Goal: Task Accomplishment & Management: Use online tool/utility

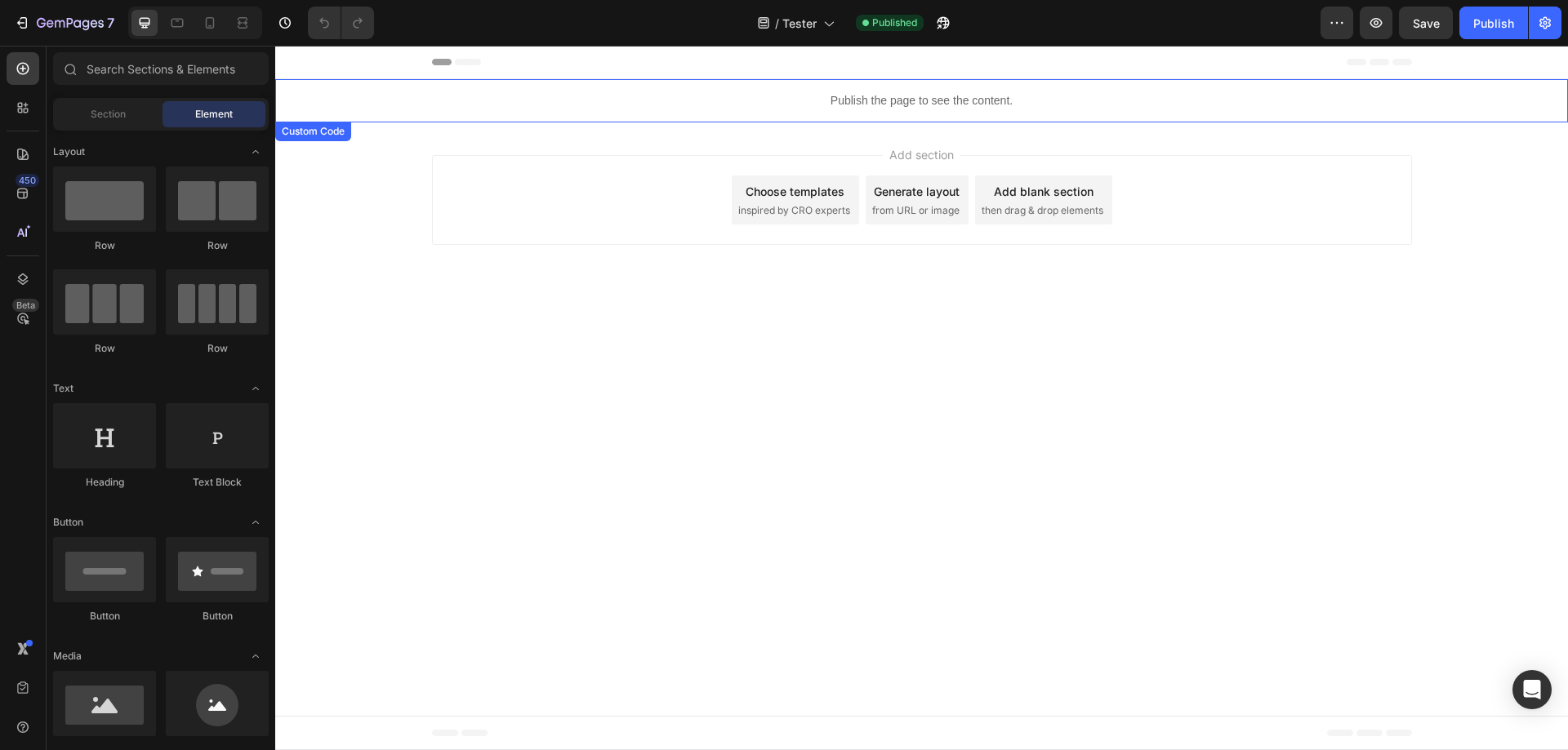
click at [825, 96] on p "Publish the page to see the content." at bounding box center [921, 101] width 1292 height 17
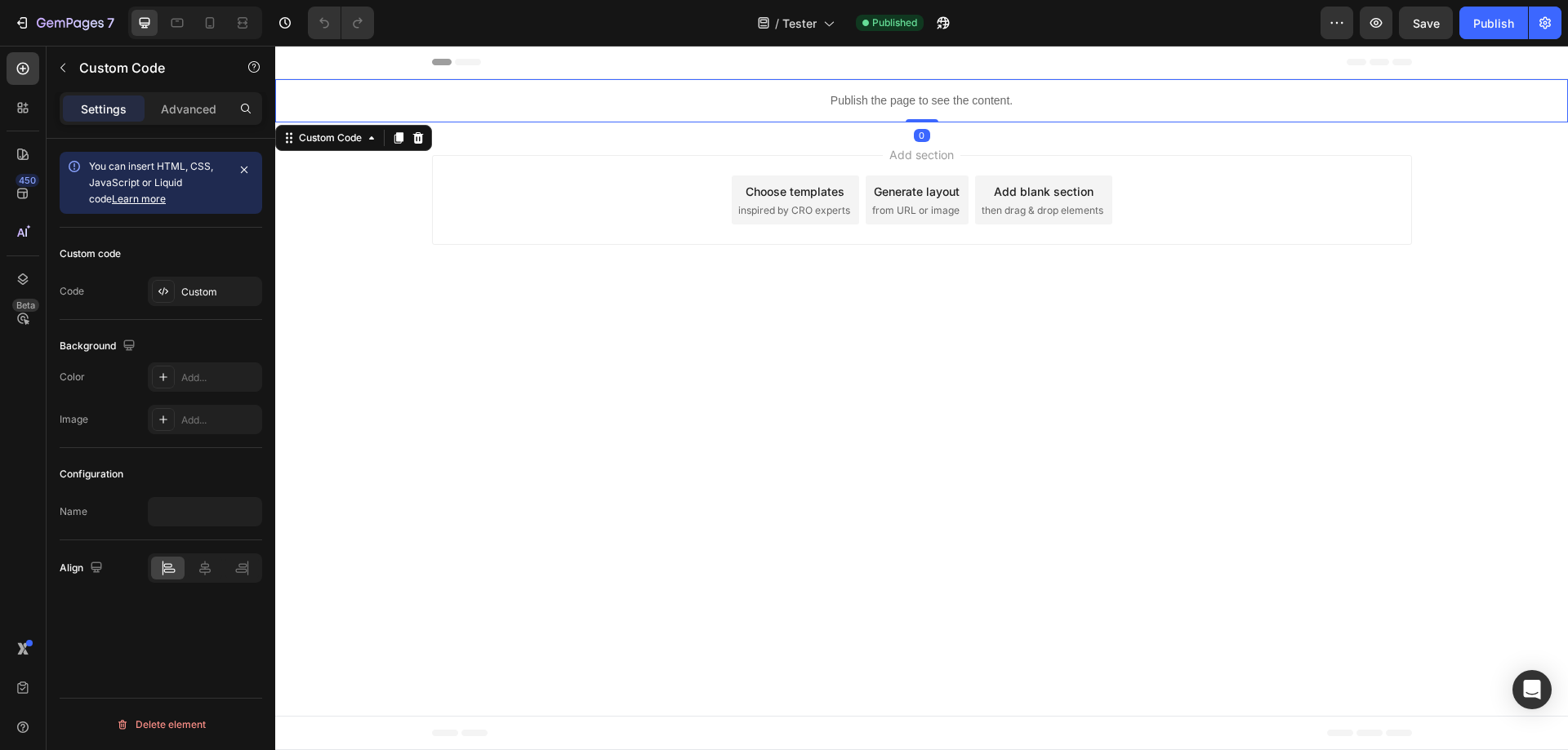
click at [825, 96] on p "Publish the page to see the content." at bounding box center [921, 101] width 1292 height 17
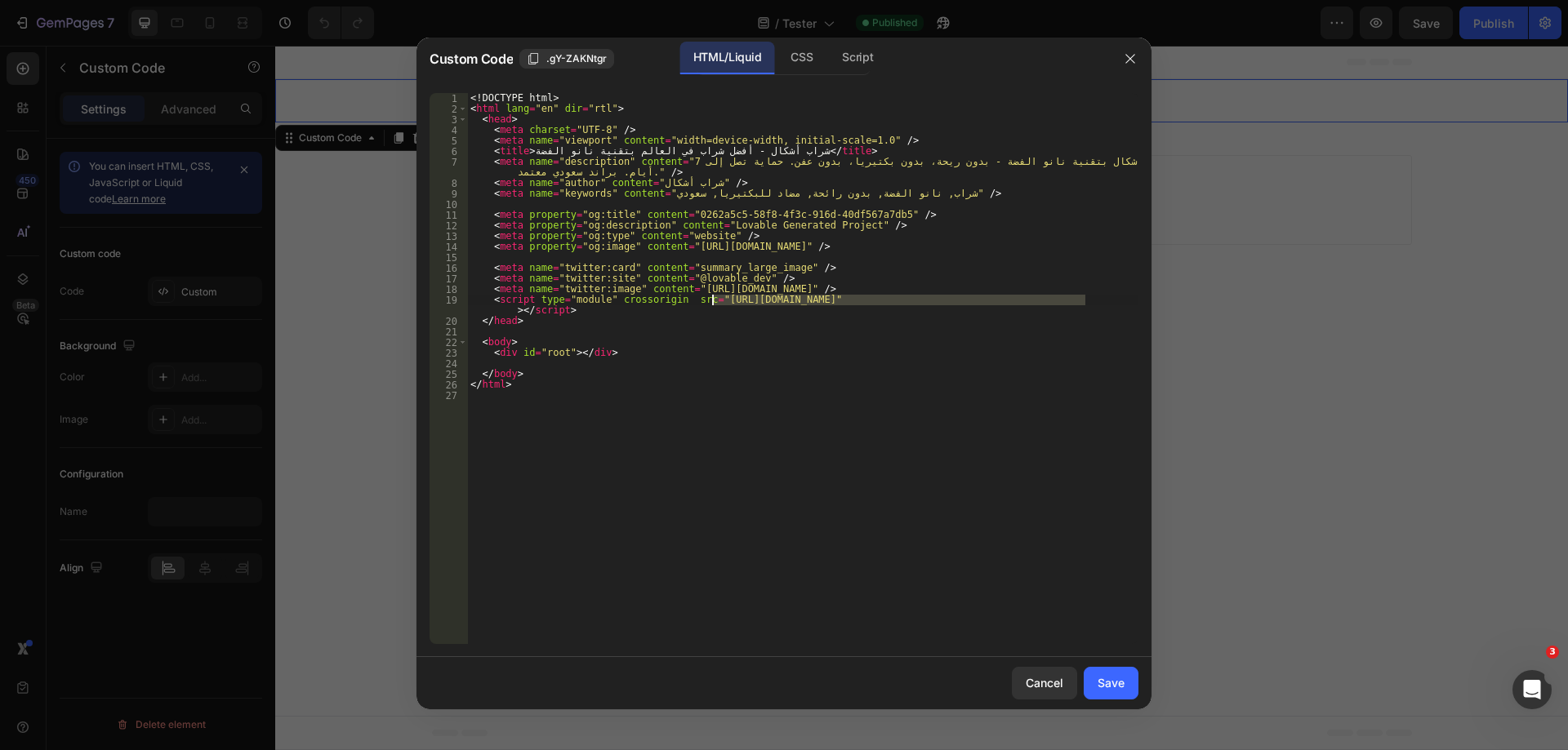
drag, startPoint x: 1084, startPoint y: 302, endPoint x: 715, endPoint y: 296, distance: 369.0
click at [715, 296] on div "<! DOCTYPE html > < html lang = "en" dir = "rtl" > < head > < meta charset = "U…" at bounding box center [802, 380] width 671 height 573
paste textarea "2KGLIUQs"
type textarea "<script type="module" crossorigin src="[URL][DOMAIN_NAME]"></script>"
click at [1115, 685] on div "Save" at bounding box center [1111, 683] width 27 height 17
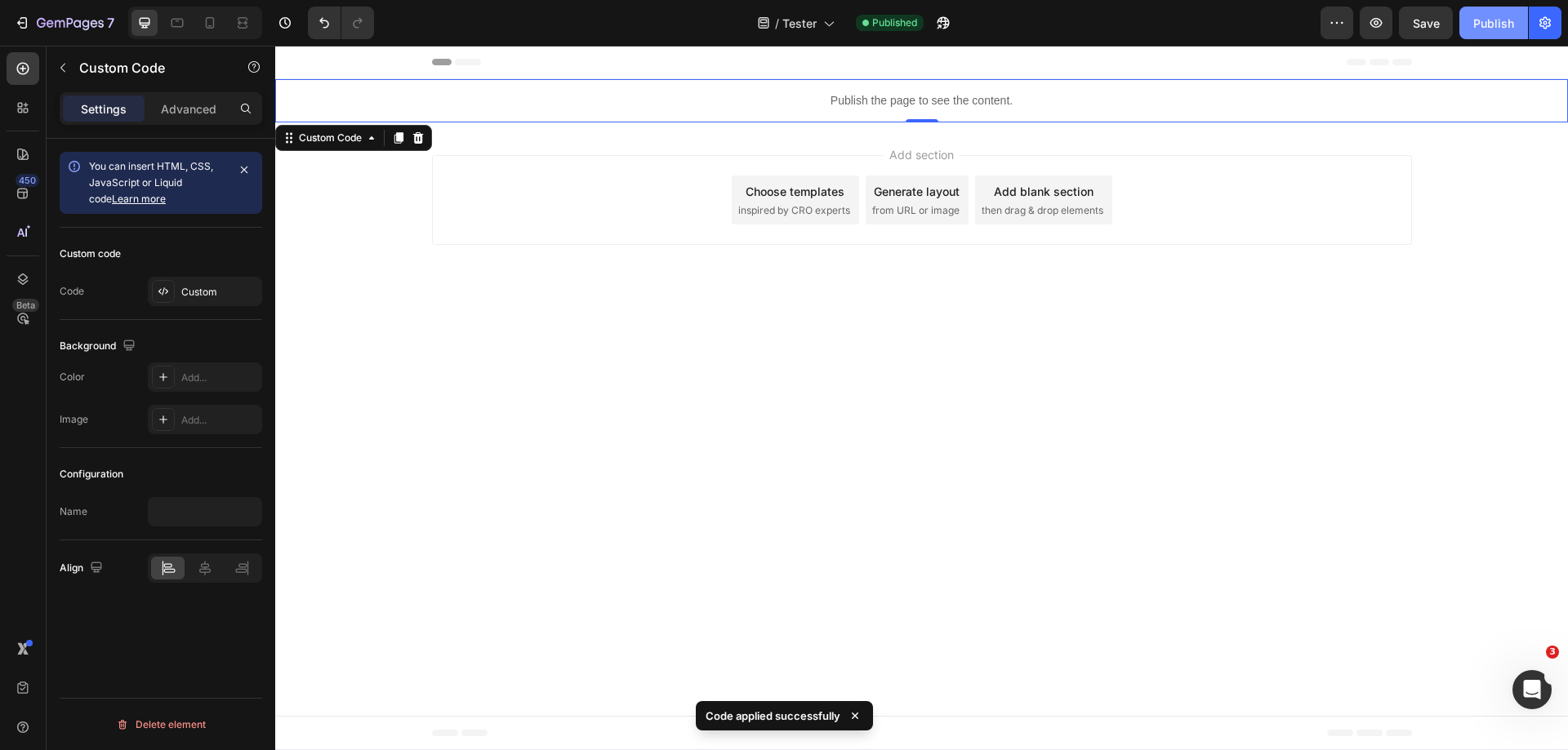
click at [1496, 32] on button "Publish" at bounding box center [1494, 23] width 69 height 32
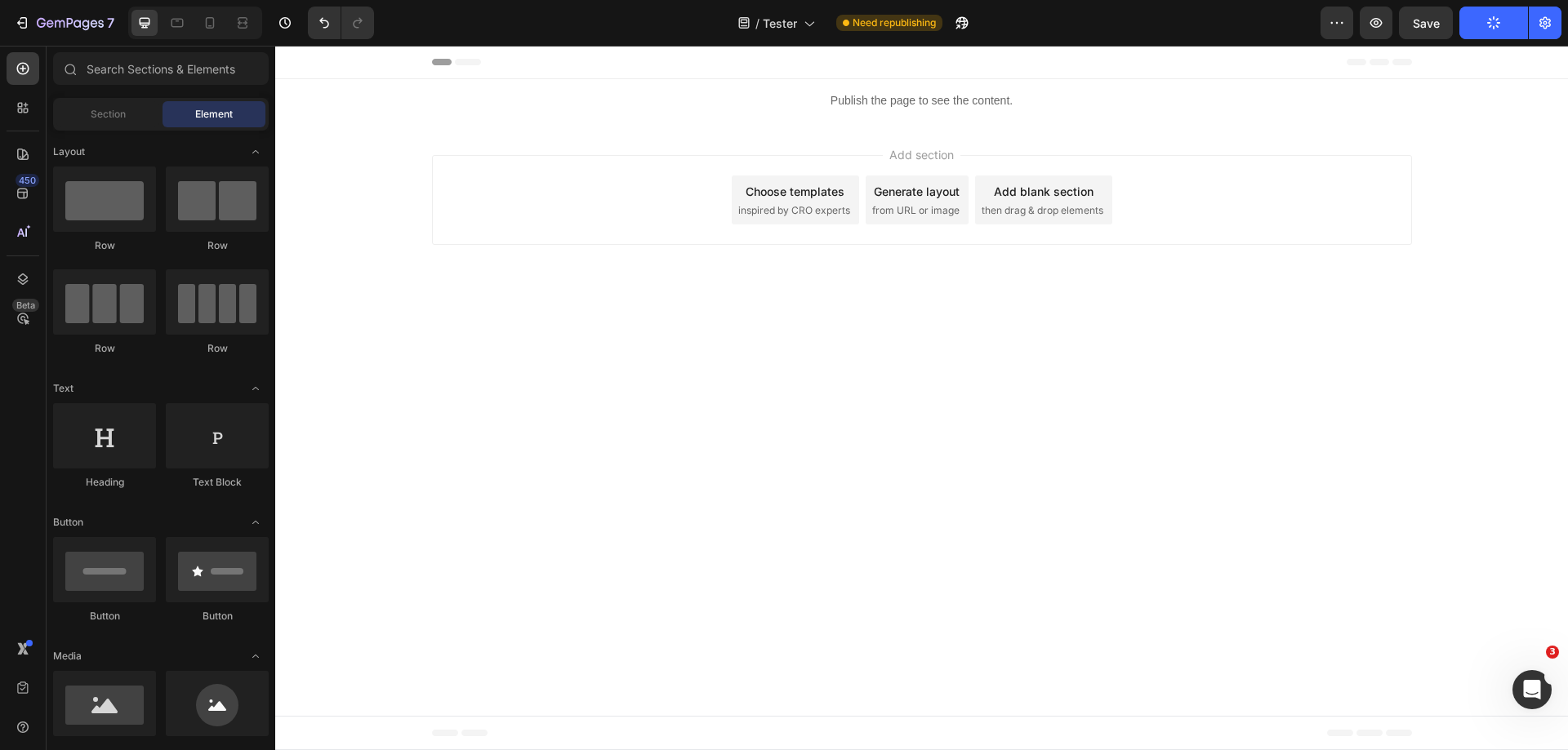
drag, startPoint x: 1217, startPoint y: 173, endPoint x: 631, endPoint y: 276, distance: 595.0
click at [631, 276] on div "Add section Choose templates inspired by CRO experts Generate layout from URL o…" at bounding box center [921, 202] width 1292 height 161
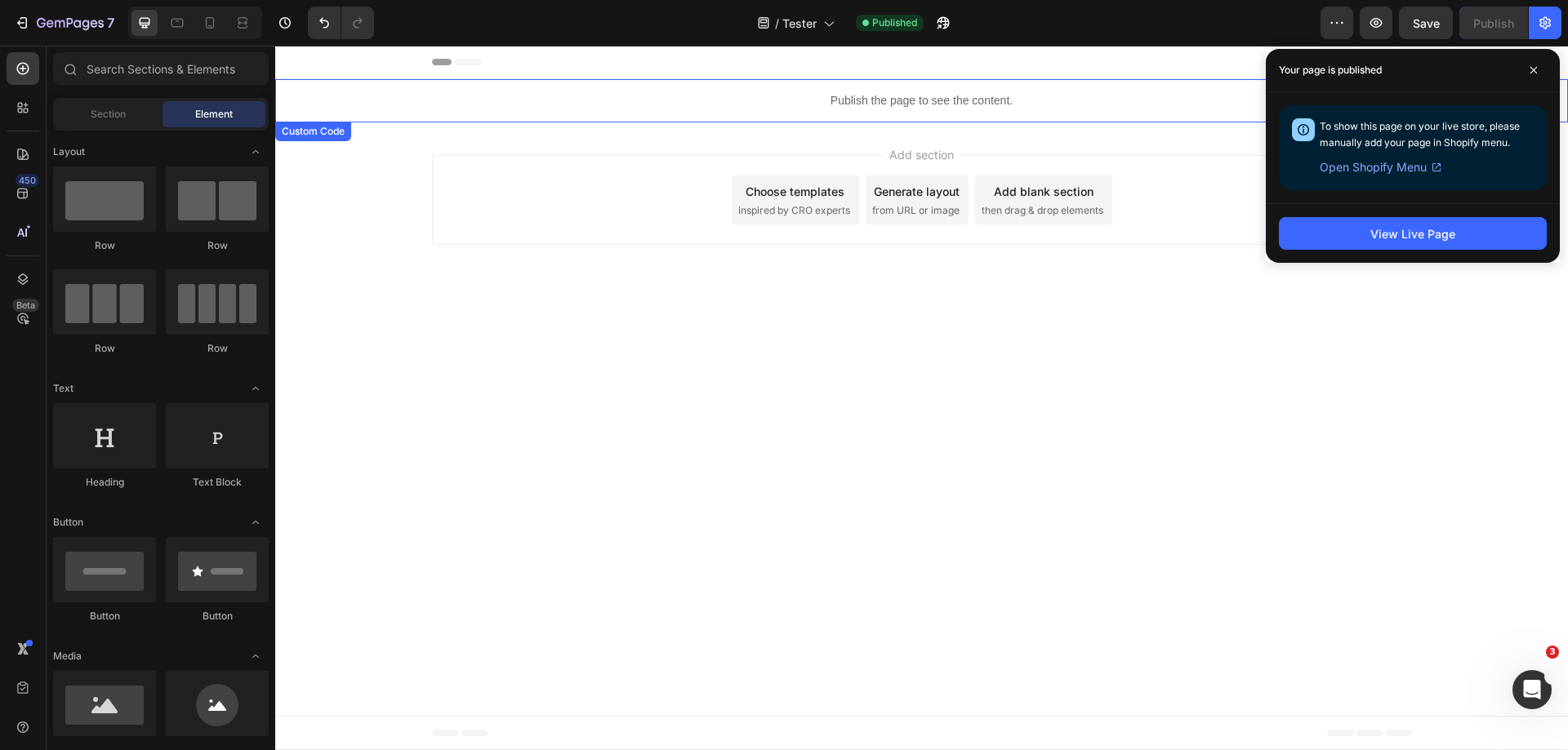
click at [872, 96] on p "Publish the page to see the content." at bounding box center [921, 101] width 1292 height 17
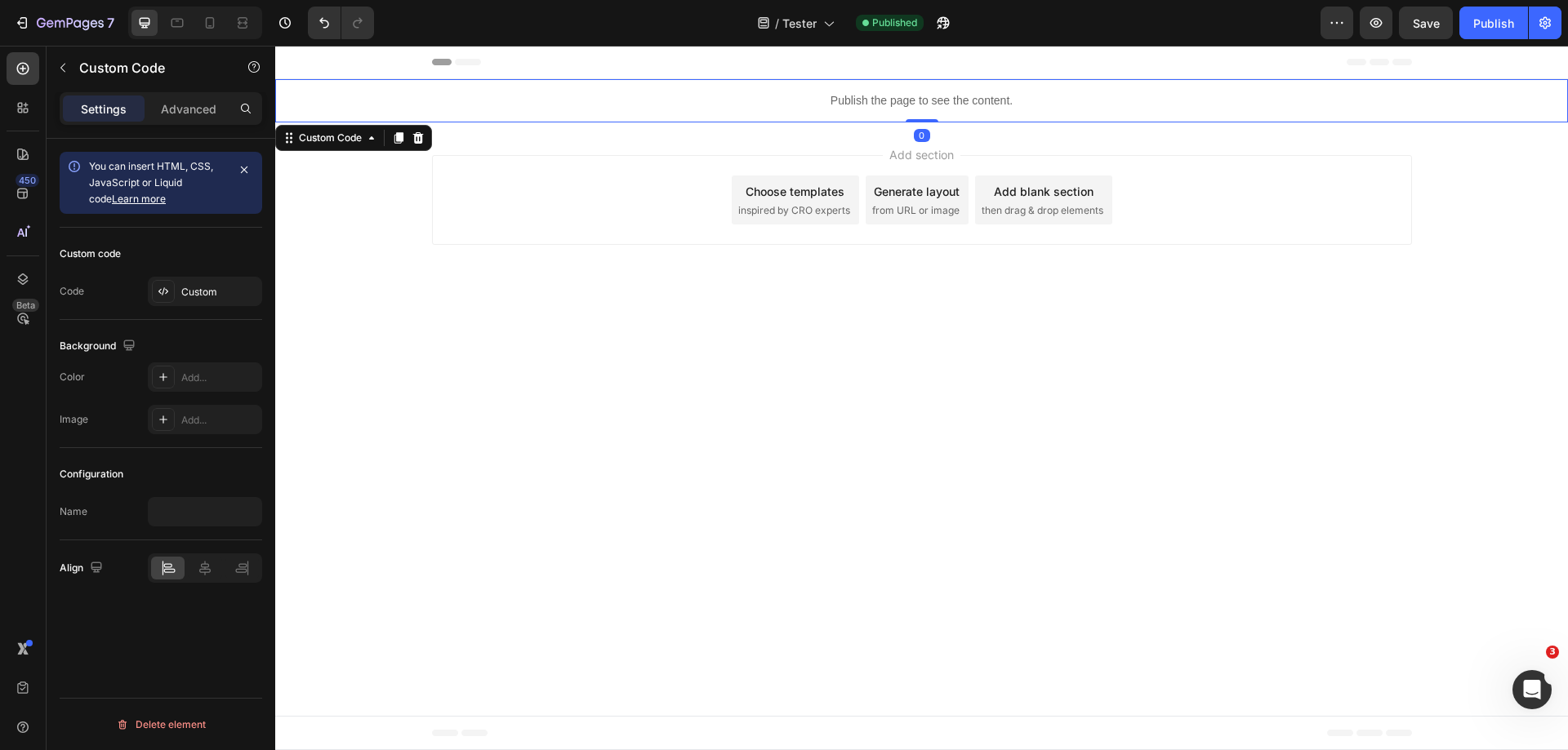
click at [872, 96] on p "Publish the page to see the content." at bounding box center [921, 101] width 1292 height 17
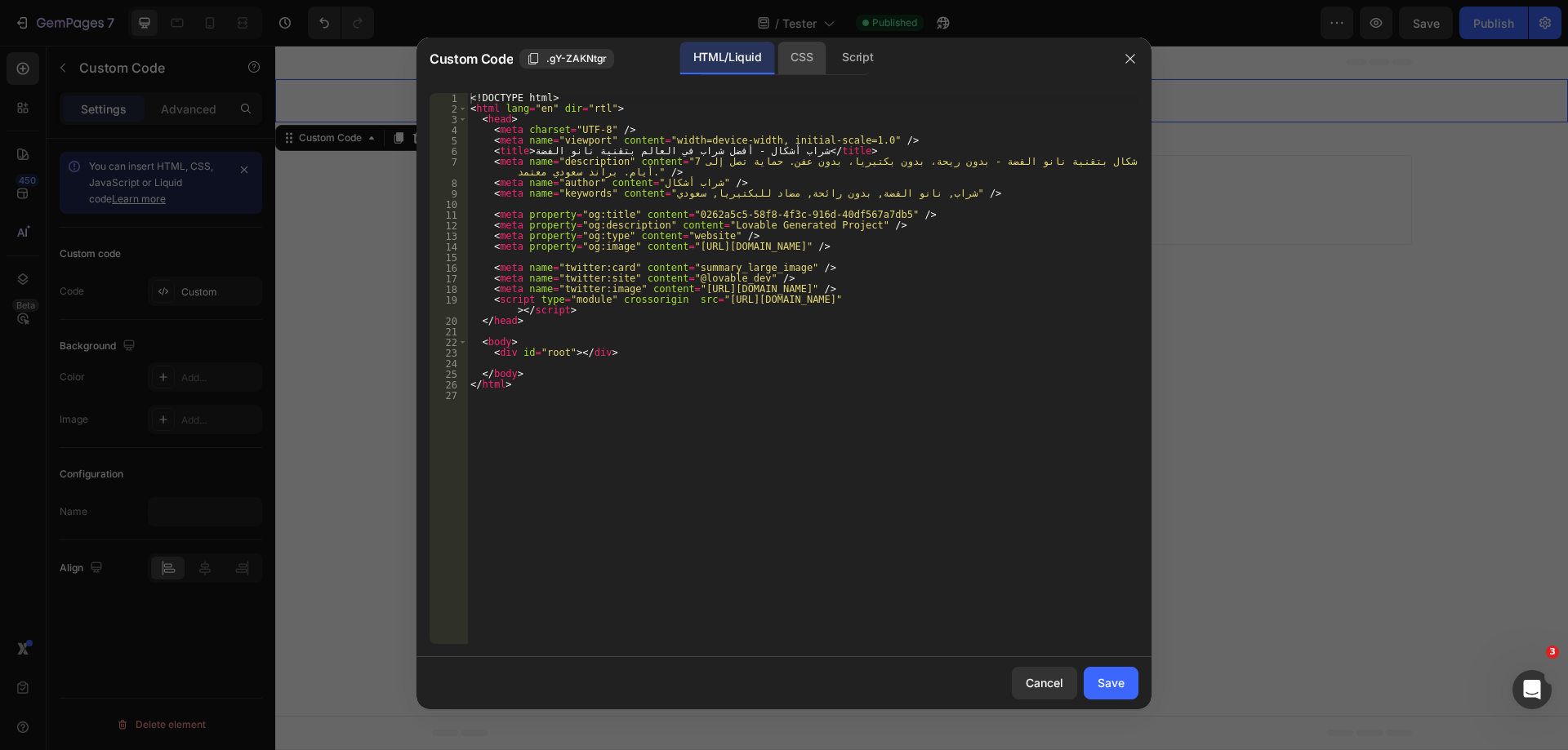
click at [828, 65] on div "CSS" at bounding box center [857, 58] width 57 height 32
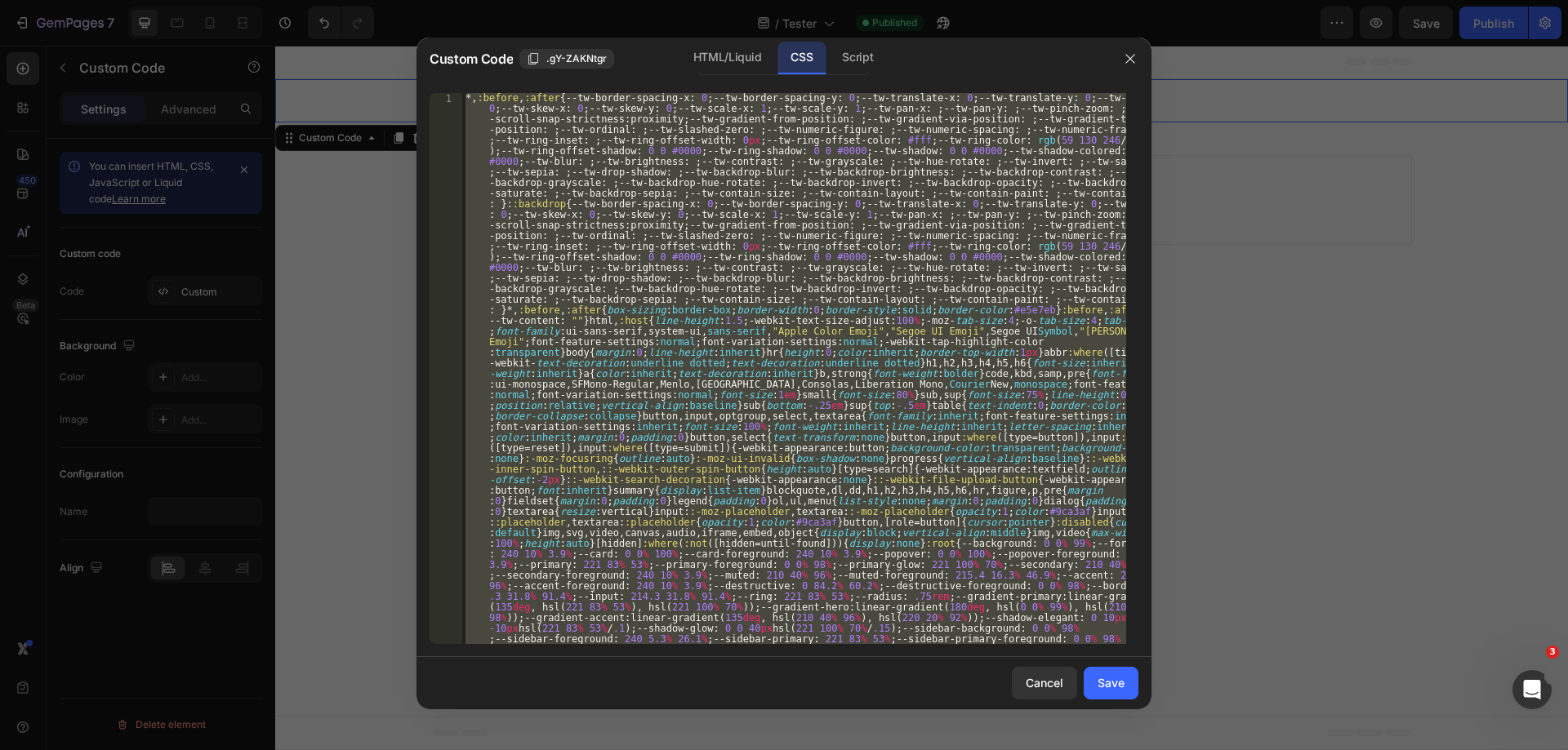
click at [469, 94] on div "*, :before , :after { --tw-border-spacing-x : 0 ; --tw-border-spacing-y : 0 ; -…" at bounding box center [794, 369] width 664 height 552
type textarea "*,:before,:after{--tw-border-spacing-x: 0;--tw-border-spacing-y: 0;--tw-transla…"
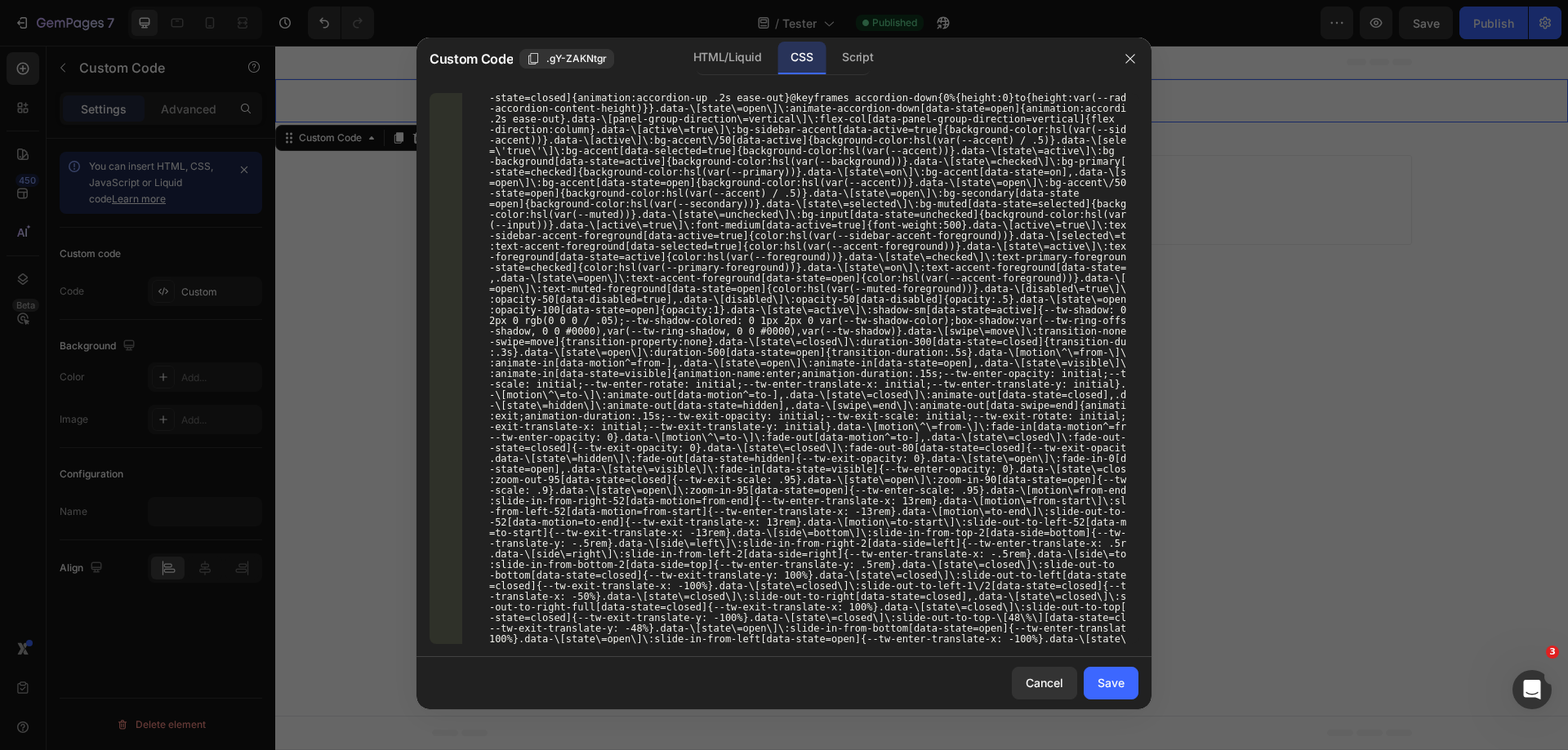
scroll to position [6454, 0]
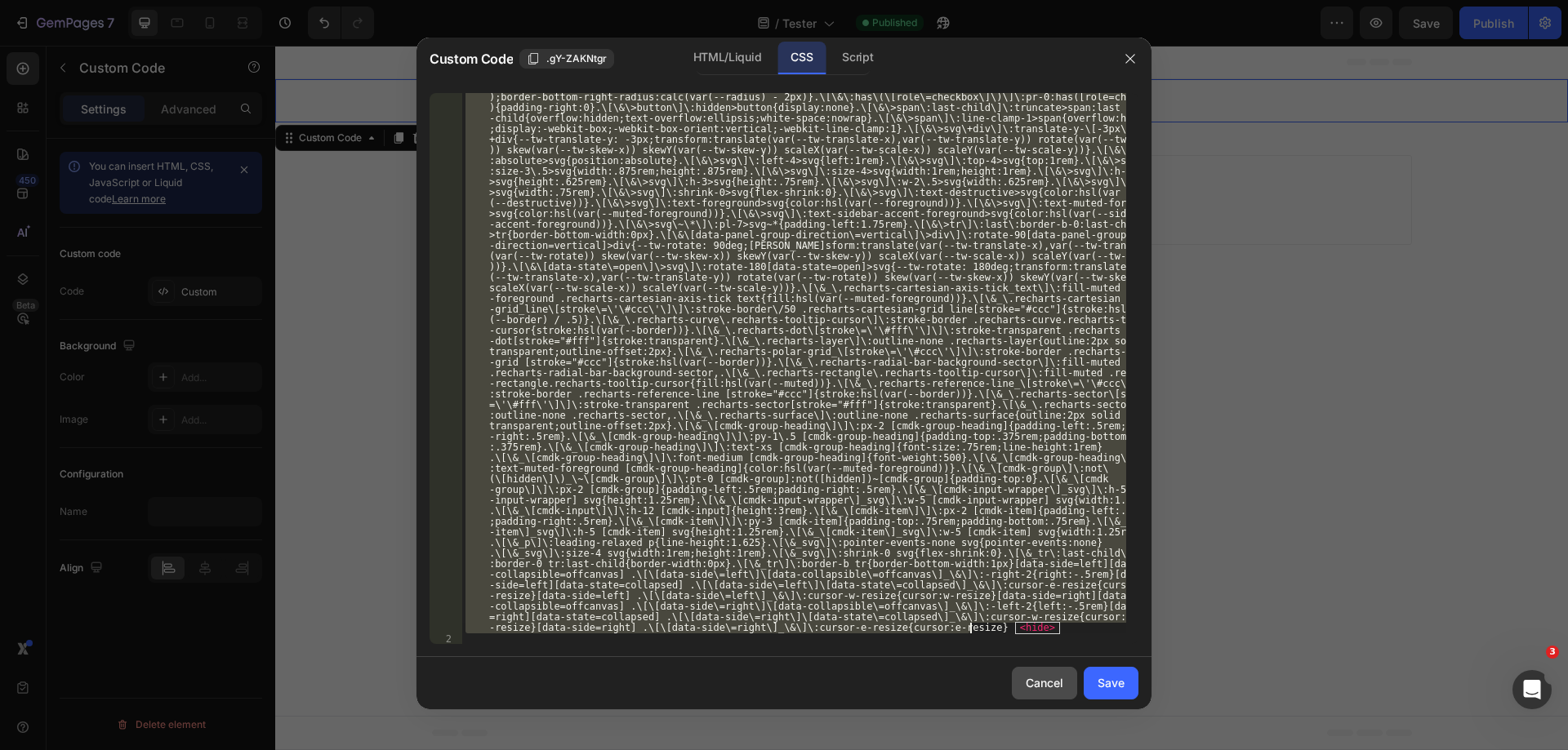
paste textarea
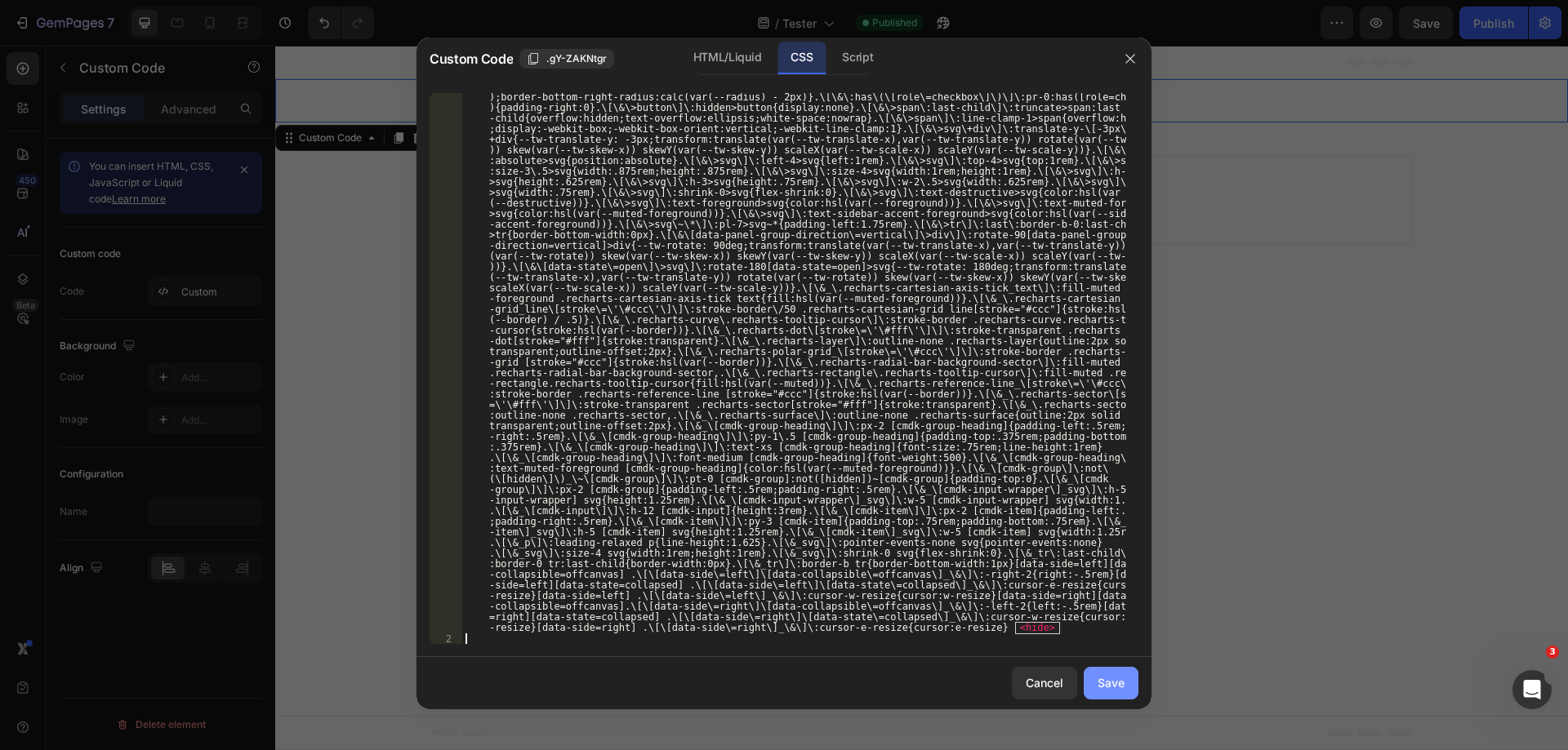
scroll to position [6475, 0]
click at [1098, 678] on div "Save" at bounding box center [1111, 683] width 27 height 17
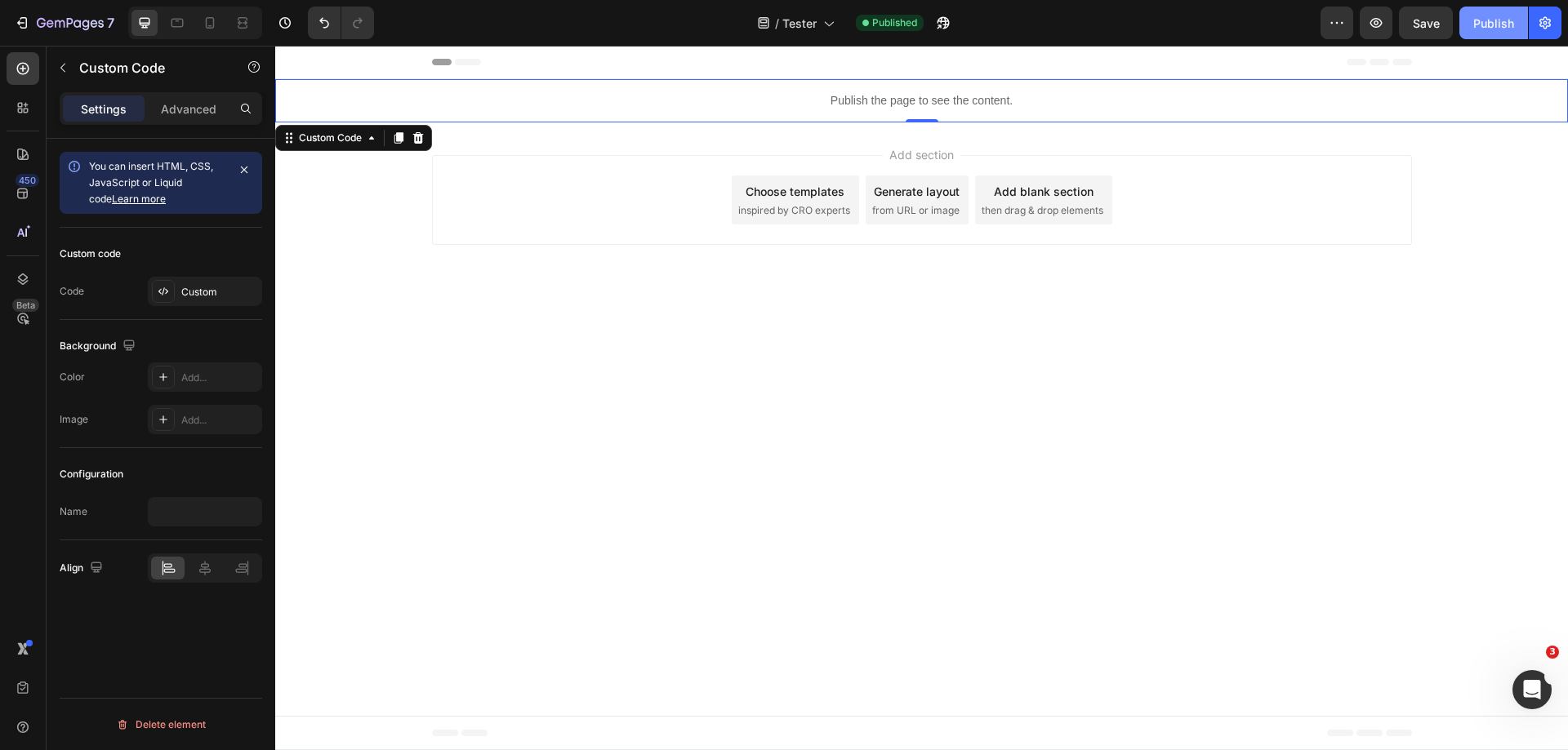
click at [1502, 22] on div "Publish" at bounding box center [1494, 23] width 41 height 17
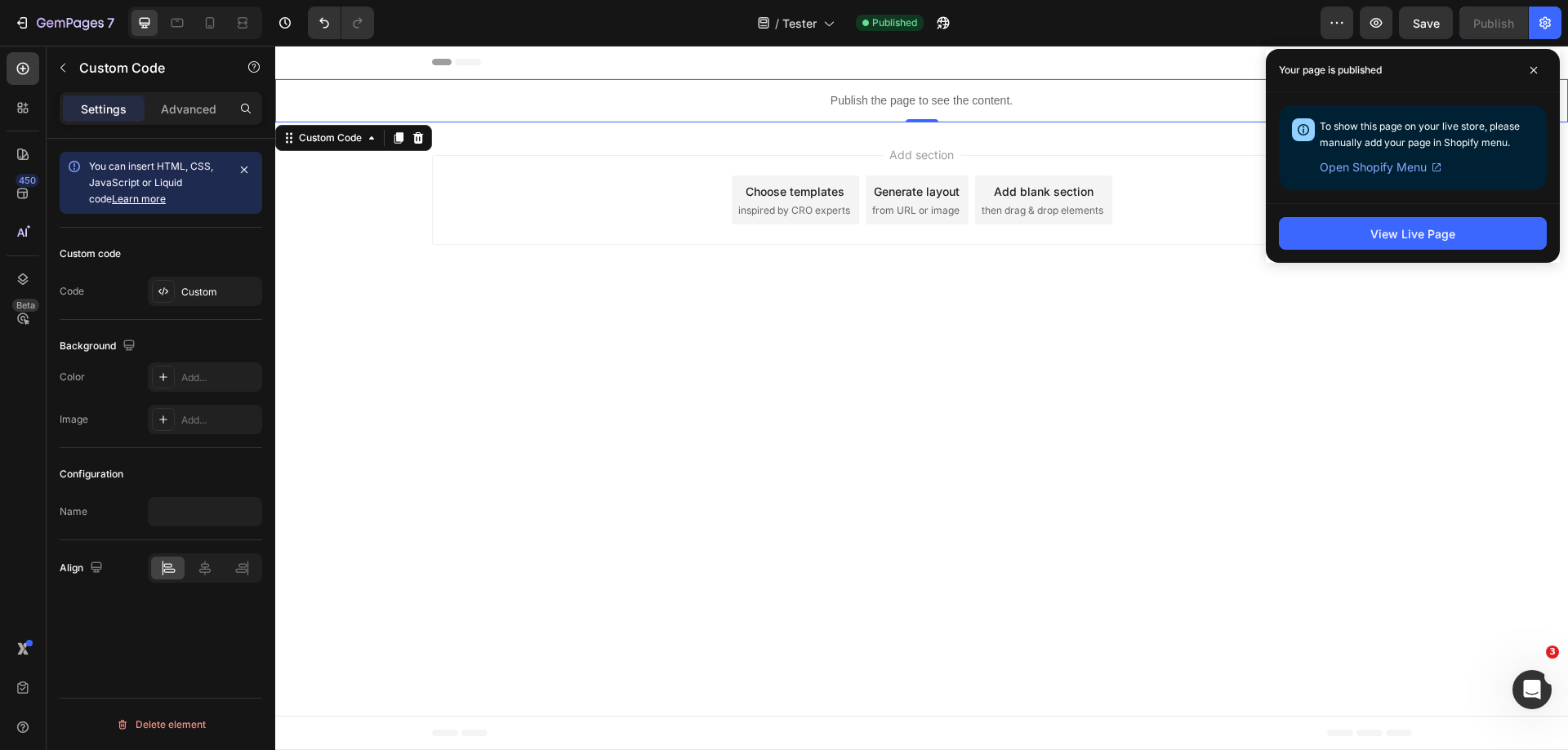
click at [657, 106] on p "Publish the page to see the content." at bounding box center [921, 101] width 1292 height 17
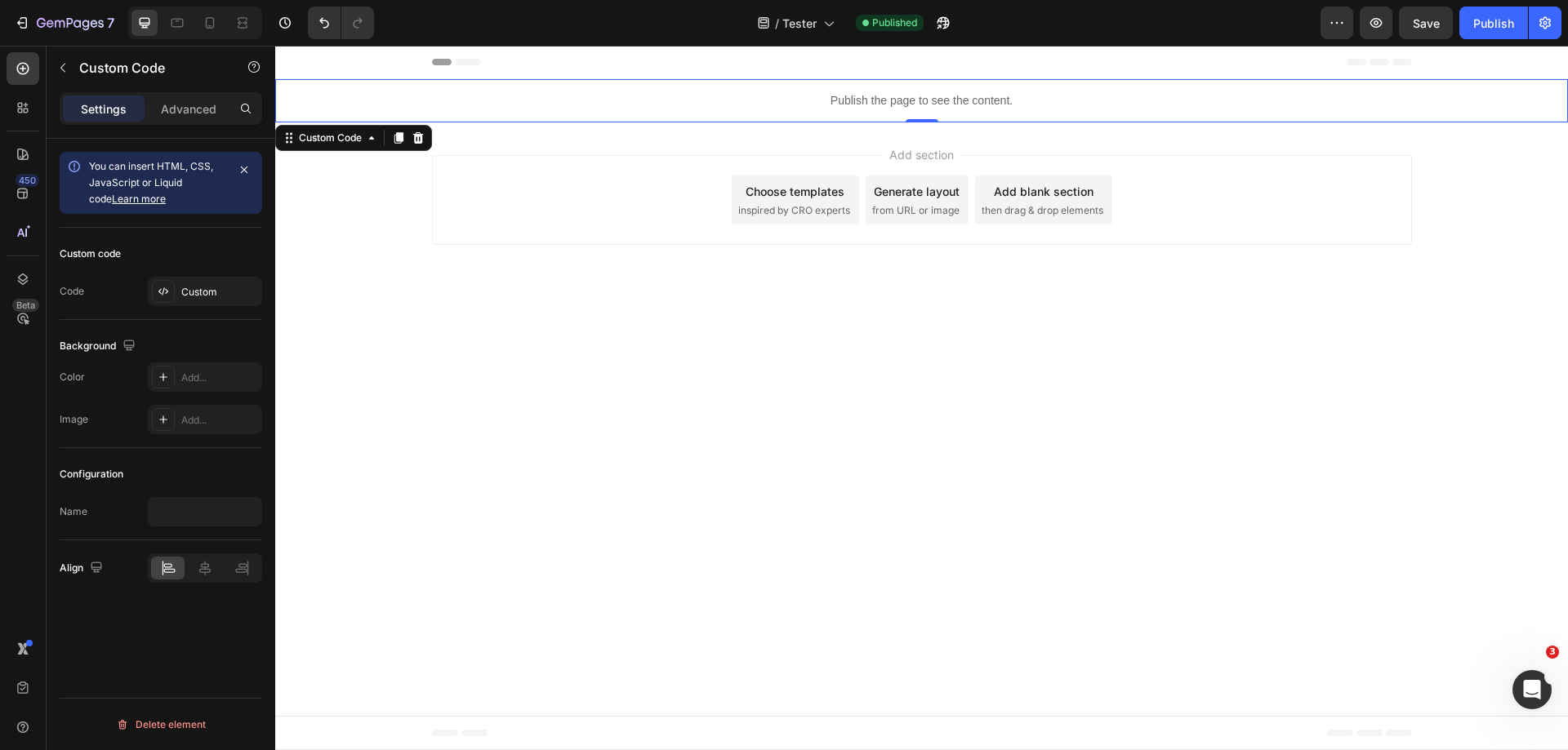
click at [657, 106] on p "Publish the page to see the content." at bounding box center [921, 101] width 1292 height 17
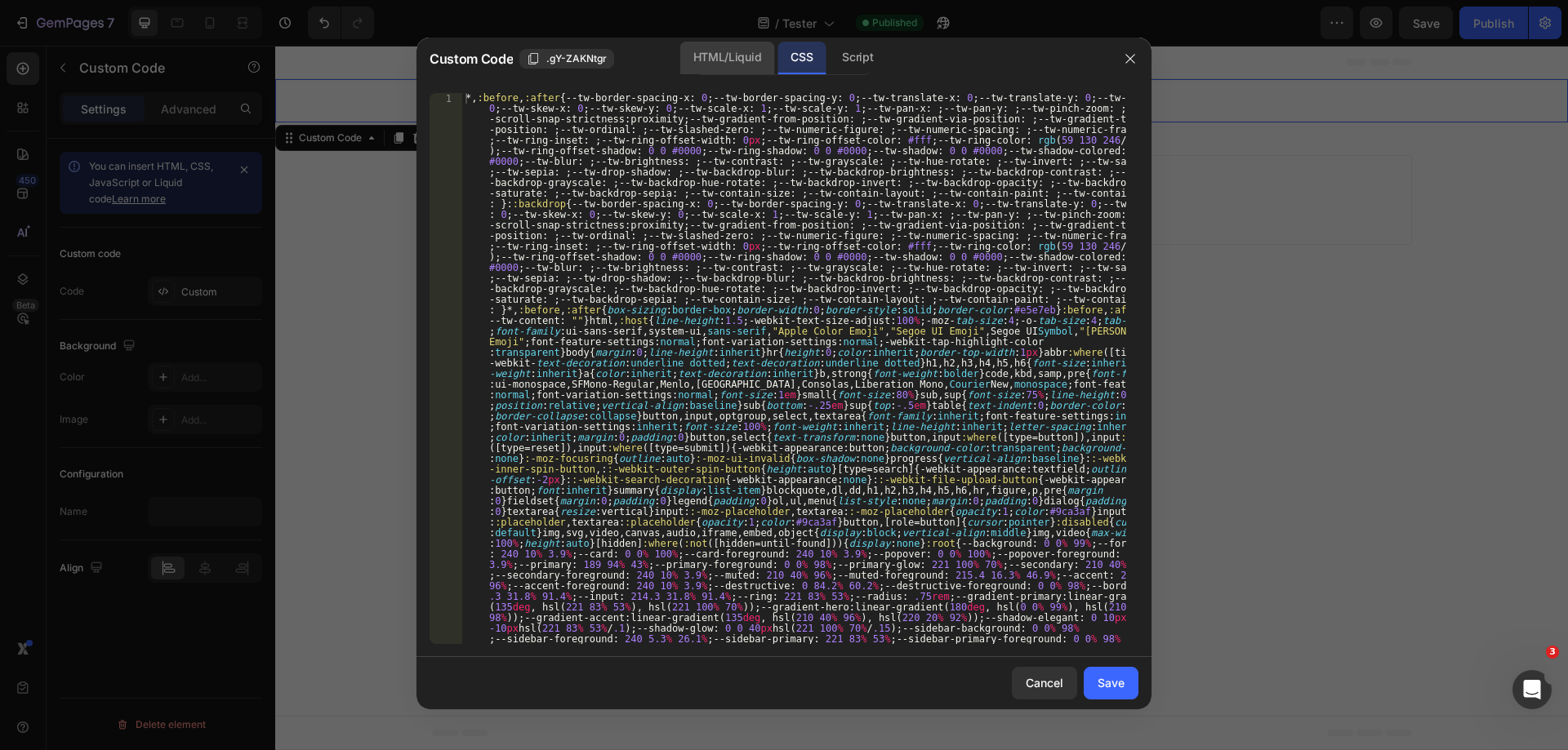
click at [755, 54] on div "HTML/Liquid" at bounding box center [727, 58] width 94 height 32
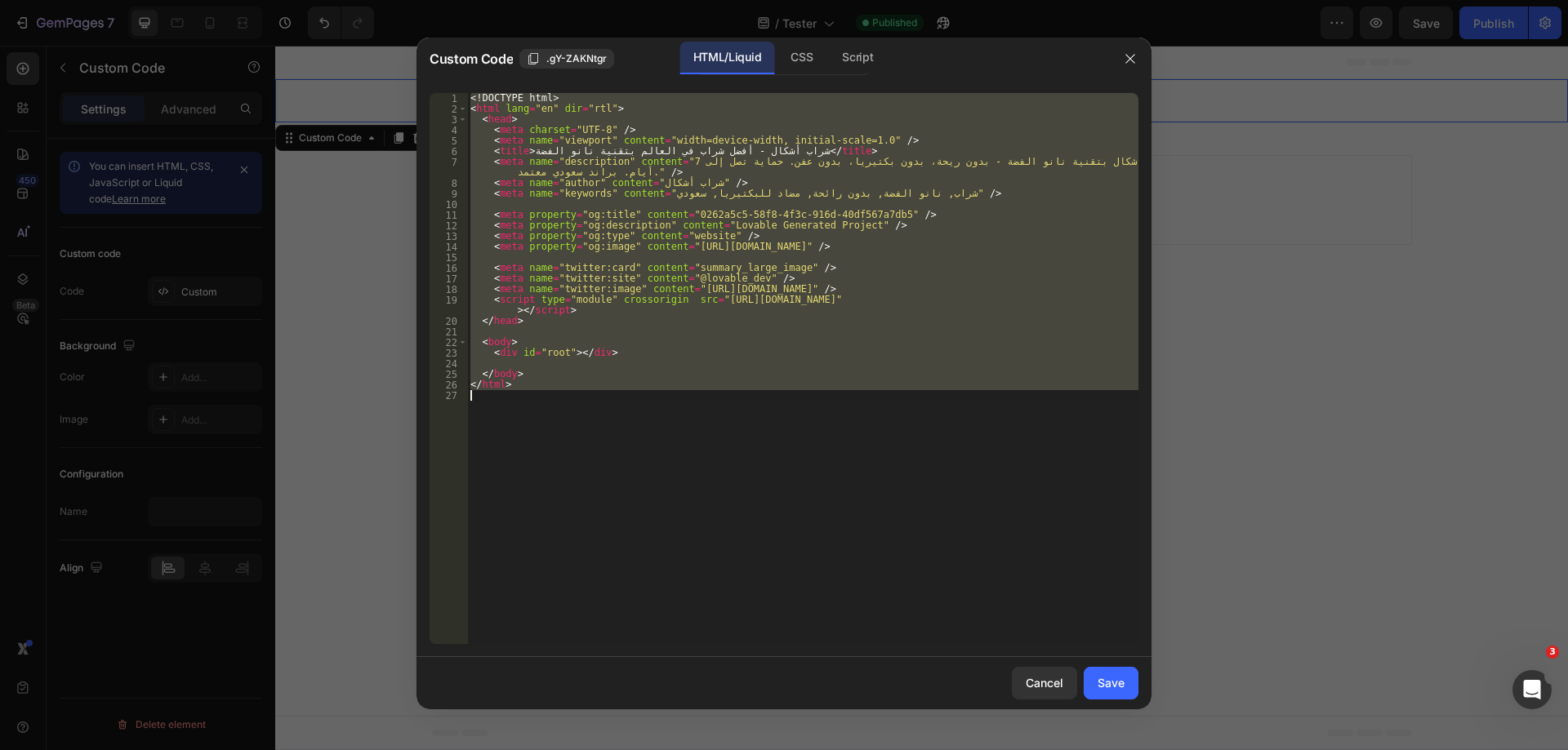
click at [614, 318] on div "<! DOCTYPE html > < html lang = "en" dir = "rtl" > < head > < meta charset = "U…" at bounding box center [802, 369] width 671 height 552
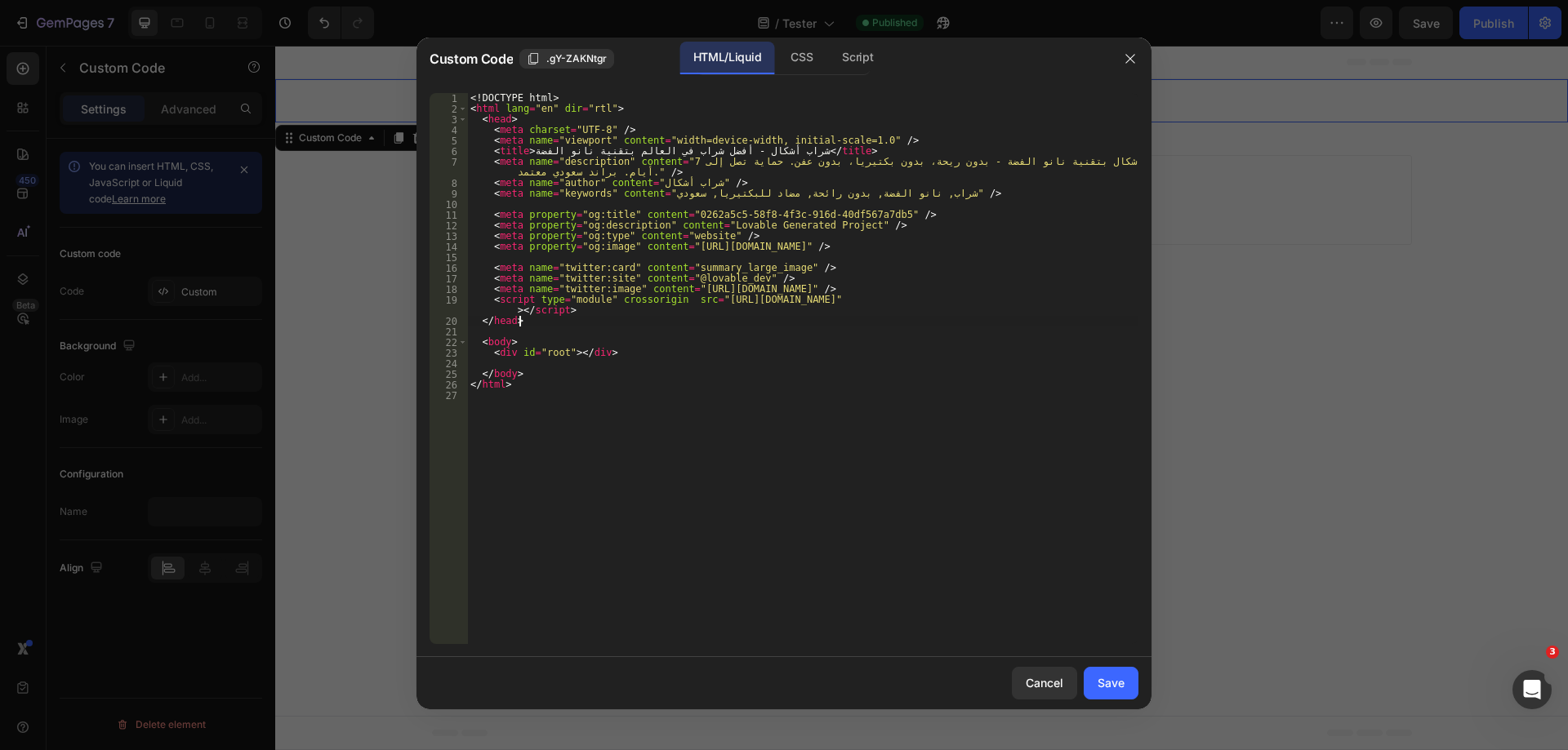
click at [1101, 316] on div "<! DOCTYPE html > < html lang = "en" dir = "rtl" > < head > < meta charset = "U…" at bounding box center [802, 380] width 671 height 573
click at [1106, 309] on div "<! DOCTYPE html > < html lang = "en" dir = "rtl" > < head > < meta charset = "U…" at bounding box center [802, 380] width 671 height 573
type textarea "<script type="module" crossorigin src="[URL][DOMAIN_NAME]"></script>"
paste textarea
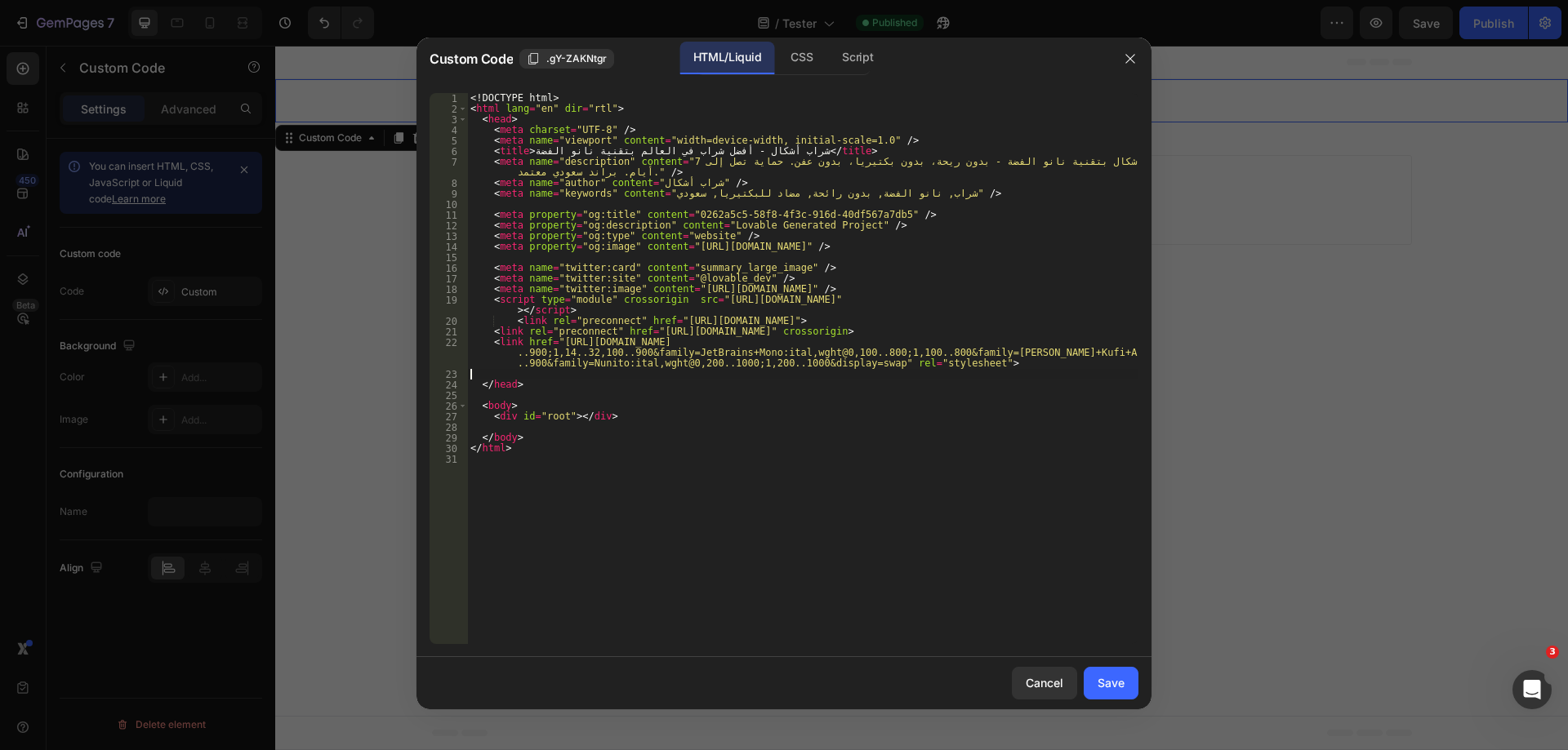
scroll to position [0, 0]
click at [1130, 693] on button "Save" at bounding box center [1110, 683] width 54 height 32
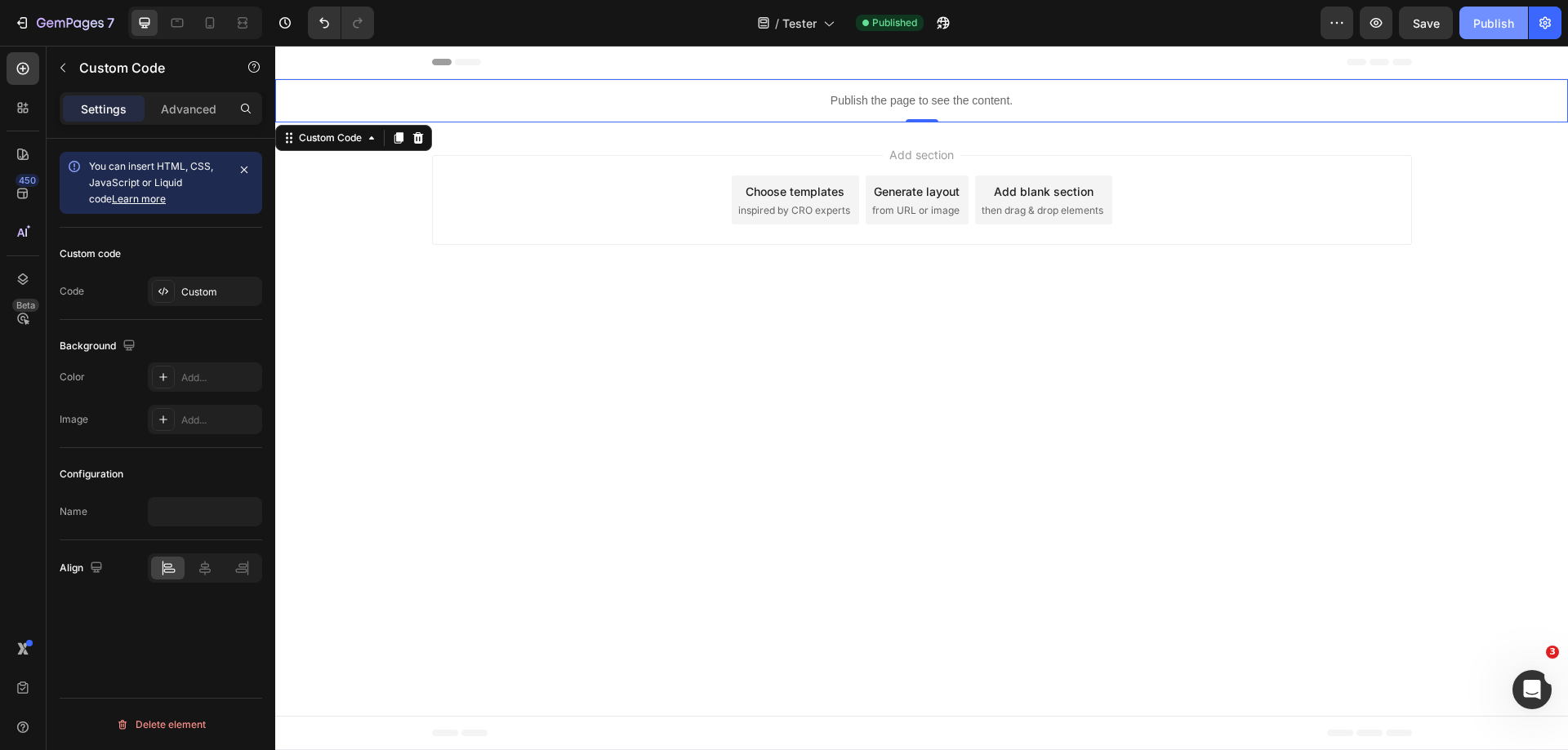
click at [1501, 27] on div "Publish" at bounding box center [1494, 23] width 41 height 17
